Goal: Task Accomplishment & Management: Manage account settings

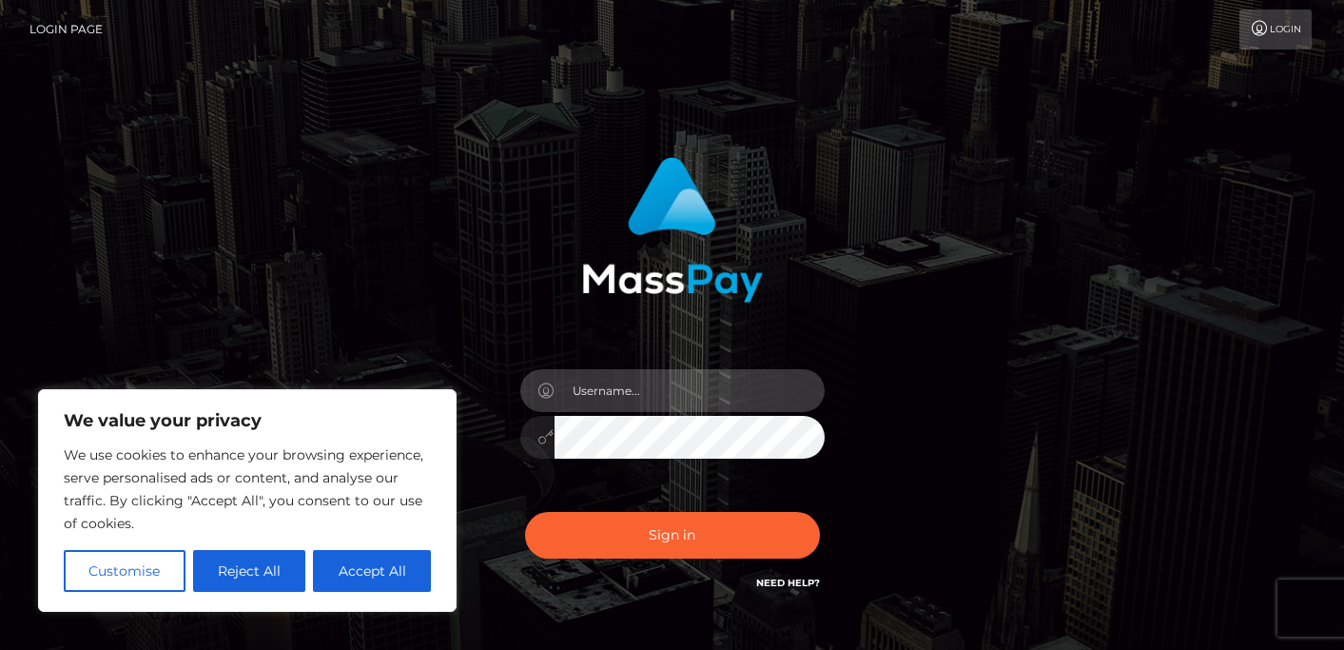
click at [611, 386] on input "text" at bounding box center [690, 390] width 270 height 43
type input "[EMAIL_ADDRESS][DOMAIN_NAME]"
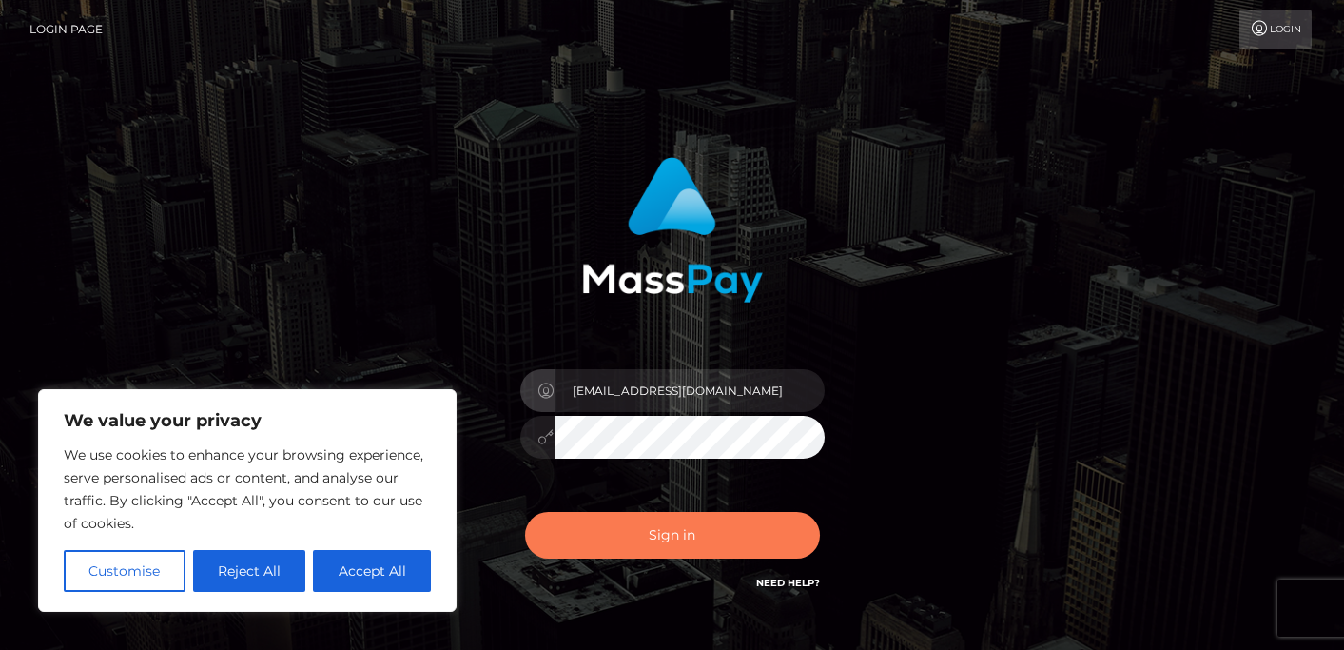
click at [699, 528] on button "Sign in" at bounding box center [672, 535] width 295 height 47
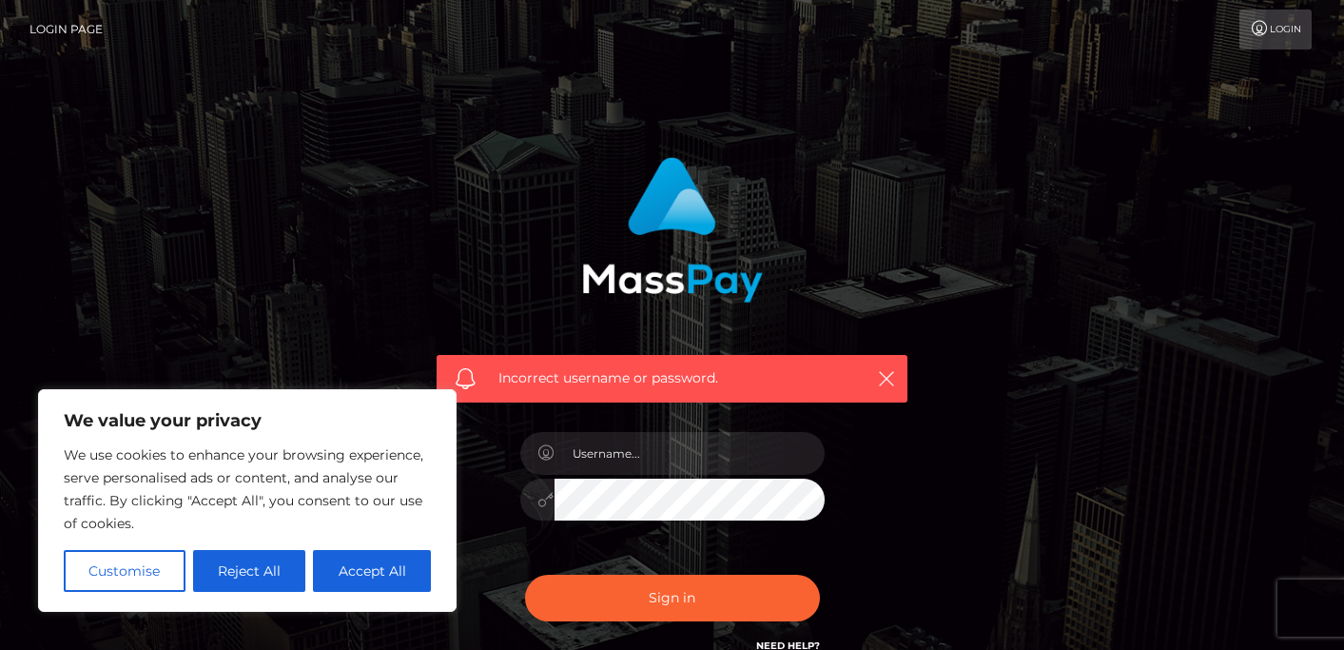
click at [633, 383] on span "Incorrect username or password." at bounding box center [671, 378] width 347 height 20
click at [771, 639] on link "Need Help?" at bounding box center [788, 645] width 64 height 12
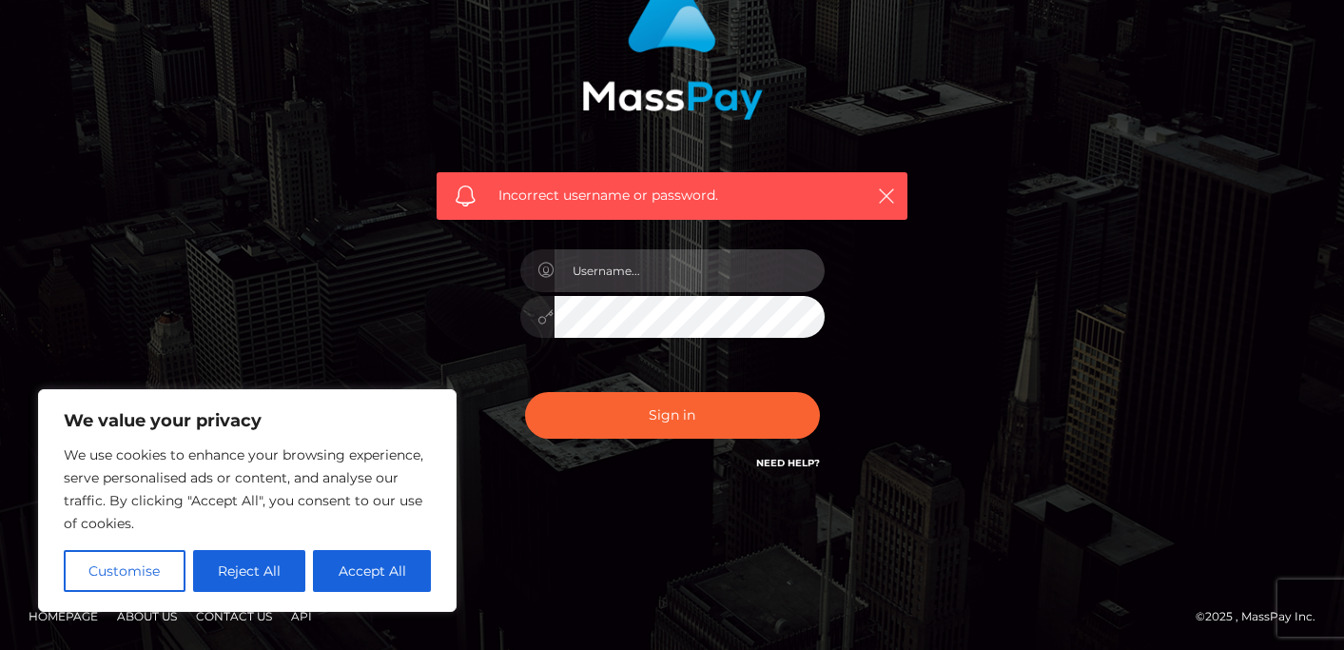
click at [642, 276] on input "text" at bounding box center [690, 270] width 270 height 43
type input "[EMAIL_ADDRESS][DOMAIN_NAME]"
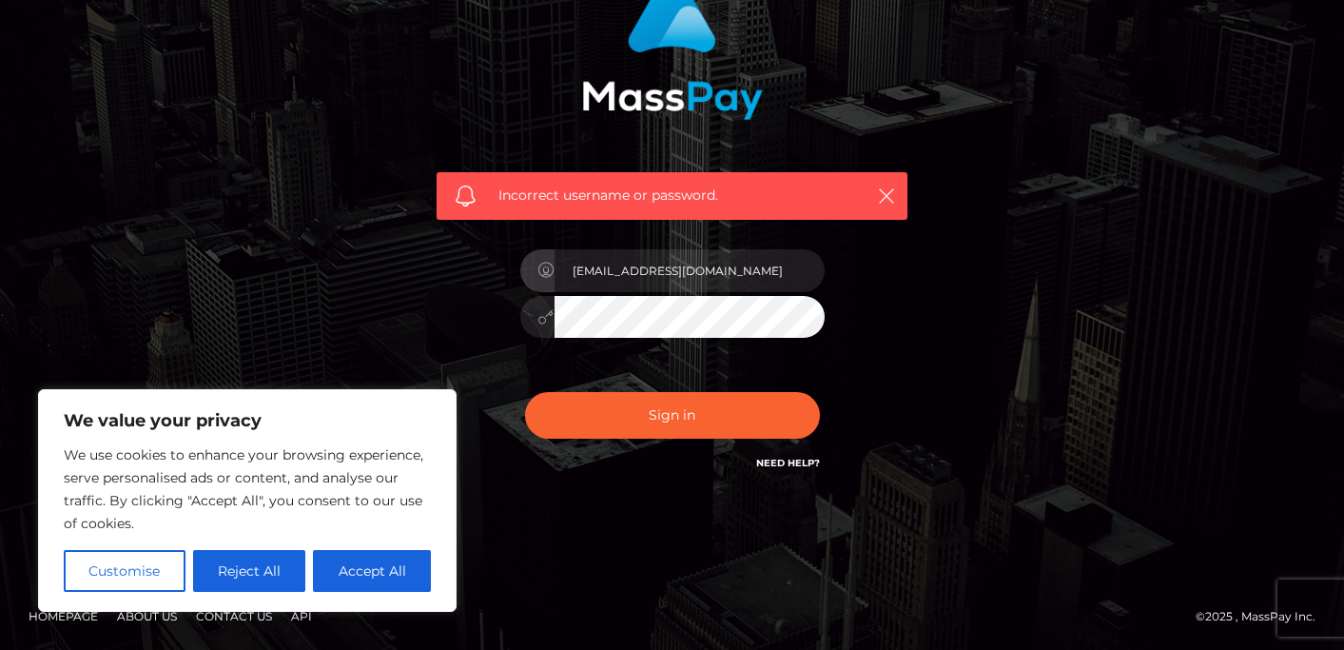
click at [675, 442] on div "Sign in Need Help?" at bounding box center [672, 422] width 333 height 85
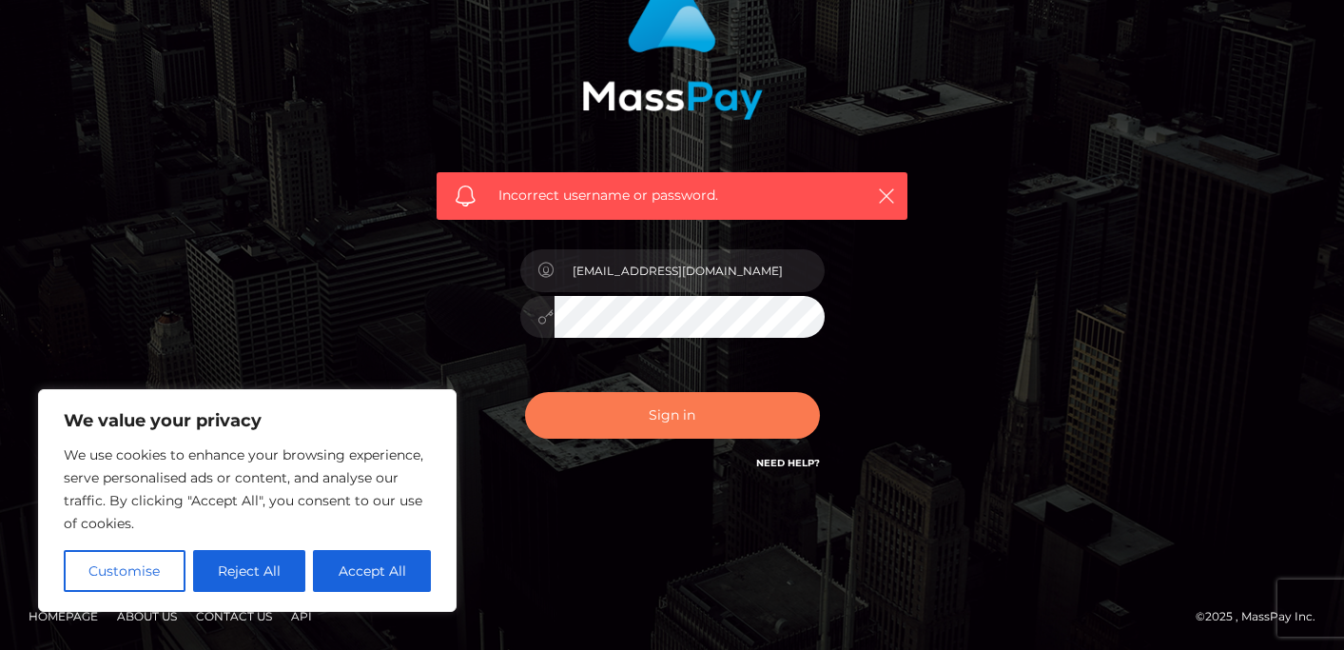
click at [597, 412] on button "Sign in" at bounding box center [672, 415] width 295 height 47
